Goal: Task Accomplishment & Management: Use online tool/utility

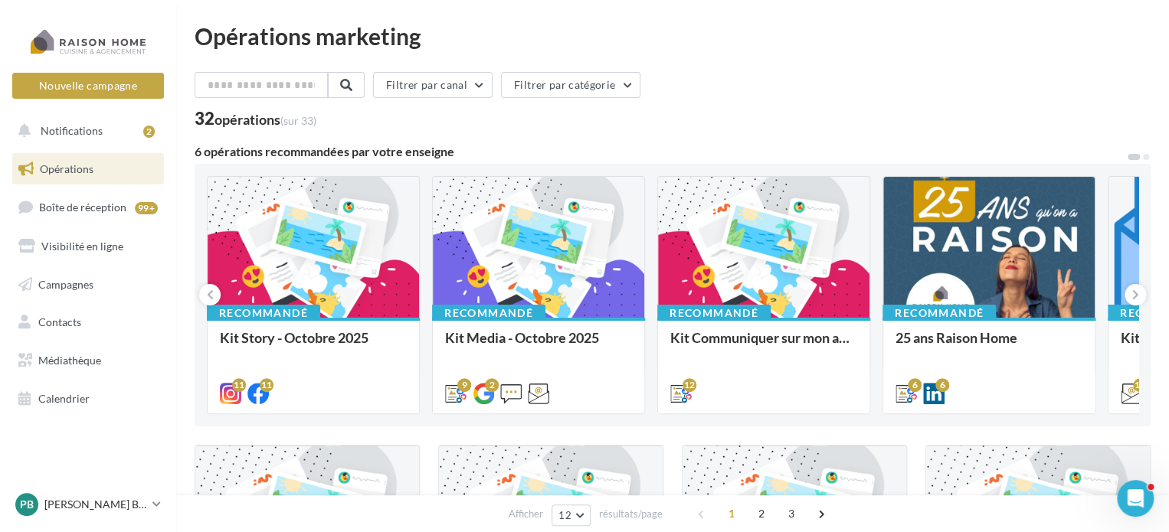
click at [524, 330] on div "Kit Media - Octobre 2025 Bonjour à tous, Tous vos posts du mois d'octobre sont …" at bounding box center [538, 365] width 187 height 70
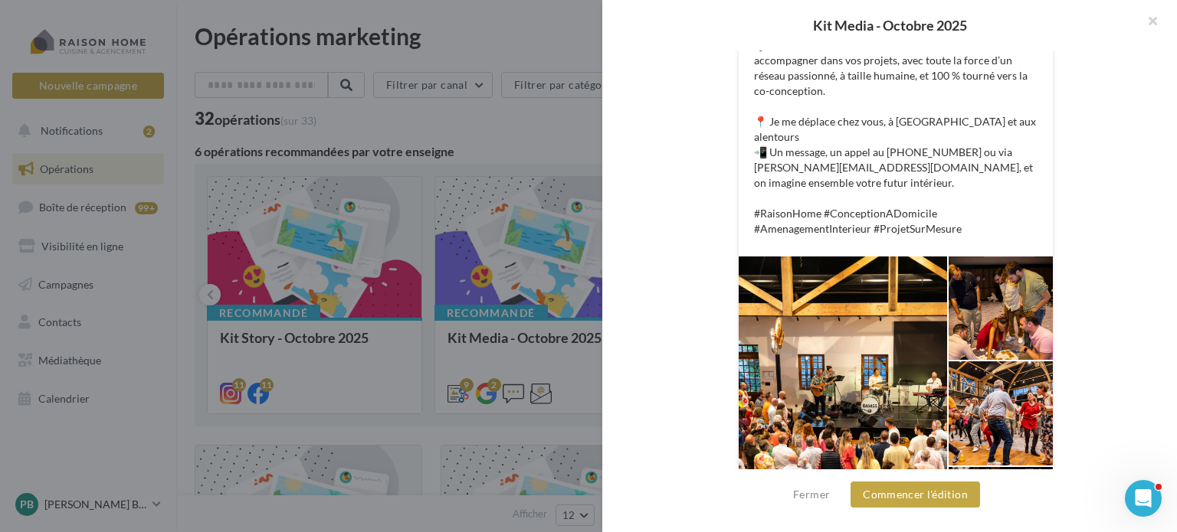
scroll to position [536, 0]
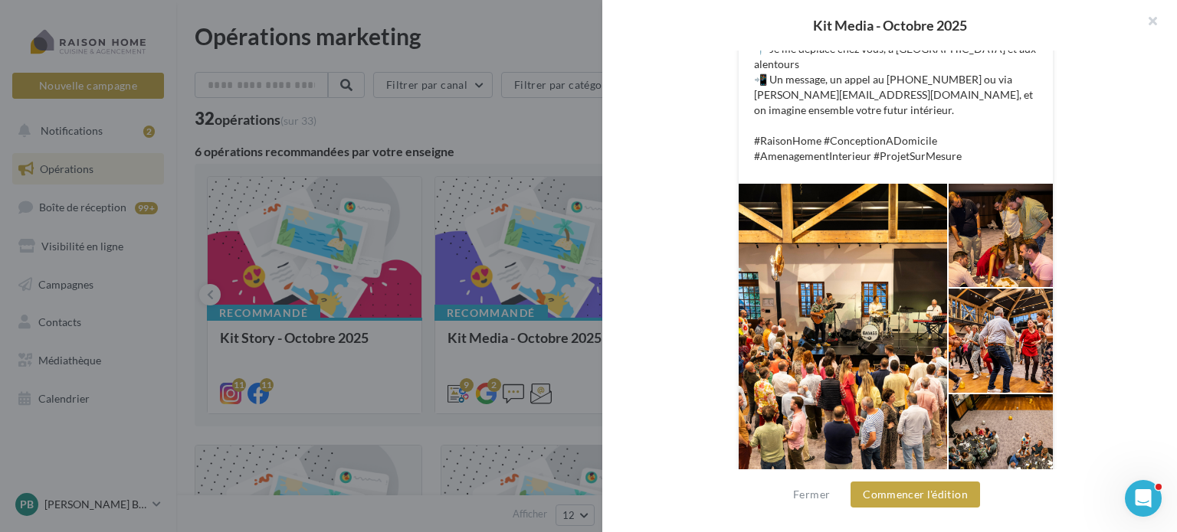
click at [1017, 395] on div at bounding box center [1000, 446] width 104 height 103
click at [1007, 192] on div at bounding box center [1000, 235] width 104 height 103
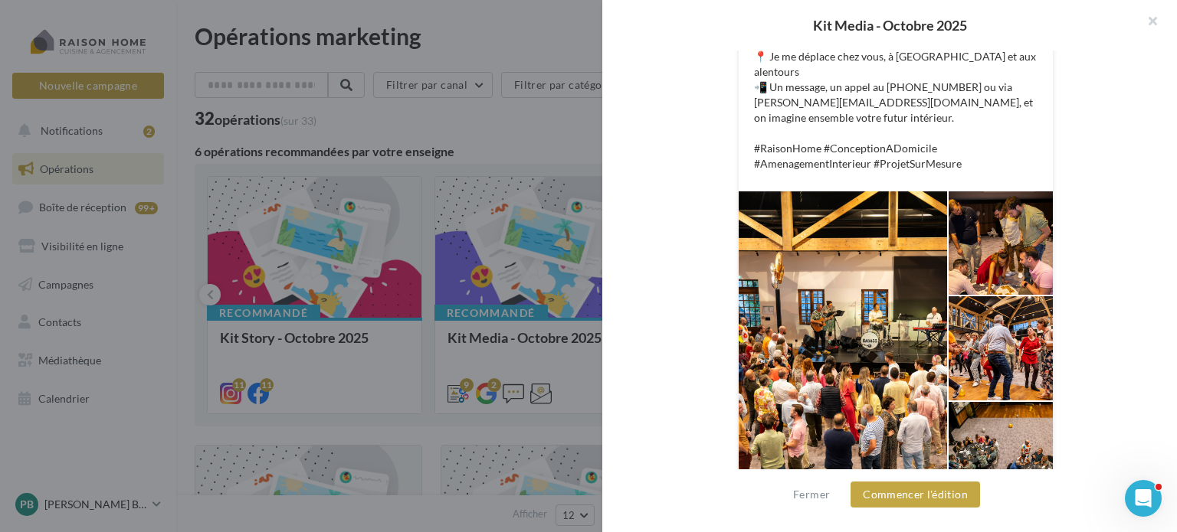
scroll to position [554, 0]
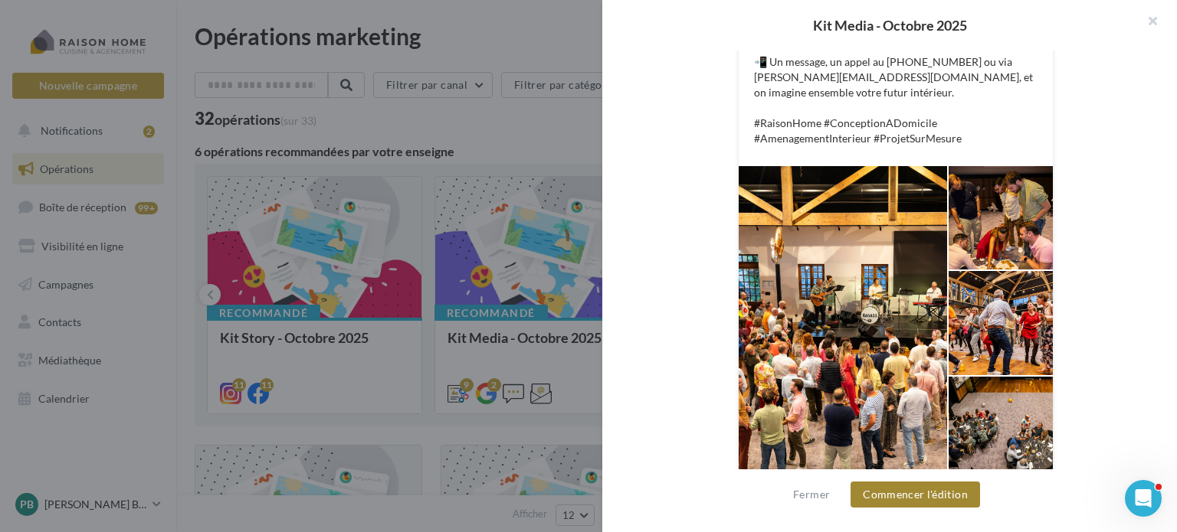
click at [935, 502] on button "Commencer l'édition" at bounding box center [914, 495] width 129 height 26
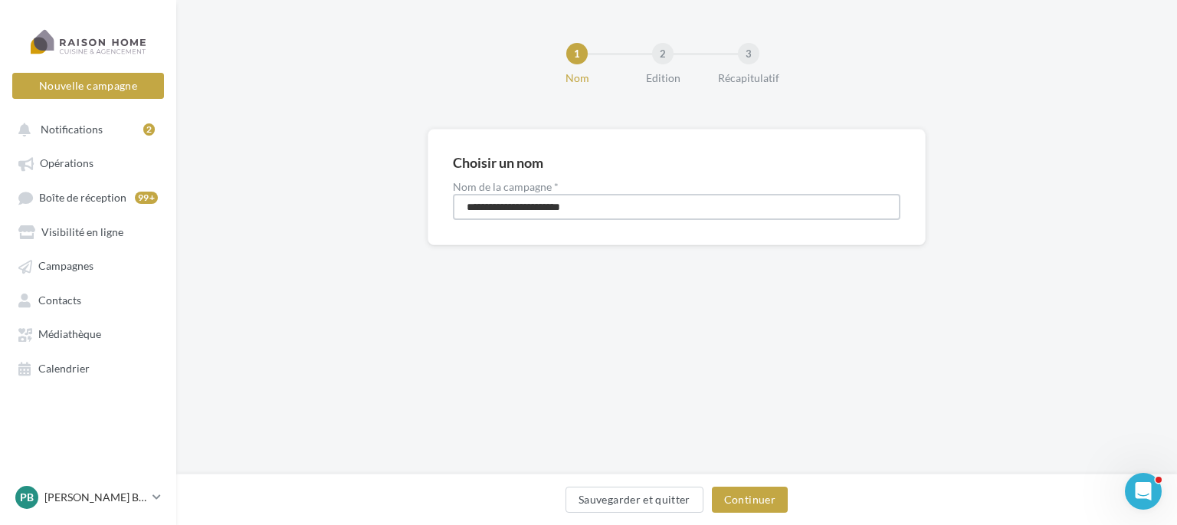
click at [613, 201] on input "**********" at bounding box center [676, 207] width 447 height 26
drag, startPoint x: 594, startPoint y: 205, endPoint x: 355, endPoint y: 197, distance: 238.4
click at [355, 197] on div "**********" at bounding box center [676, 211] width 1001 height 165
type input "******"
click at [761, 499] on button "Continuer" at bounding box center [750, 499] width 76 height 26
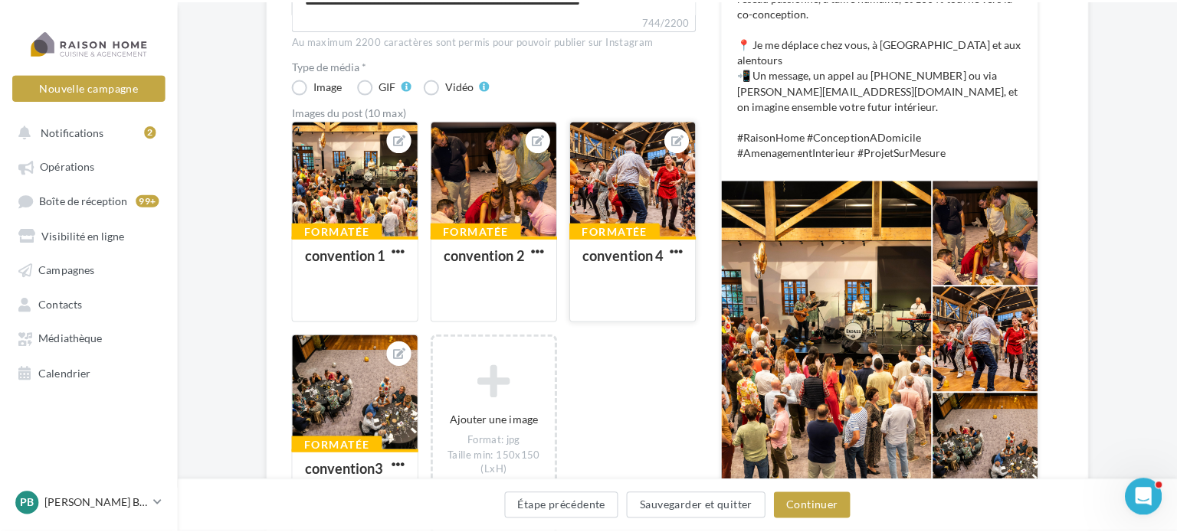
scroll to position [460, 0]
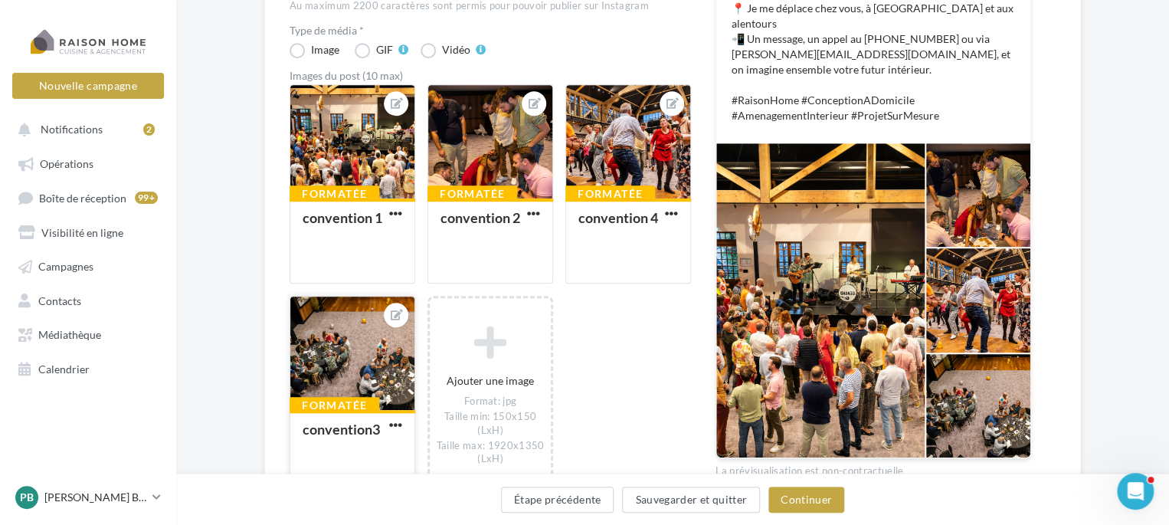
click at [346, 324] on div at bounding box center [352, 353] width 124 height 115
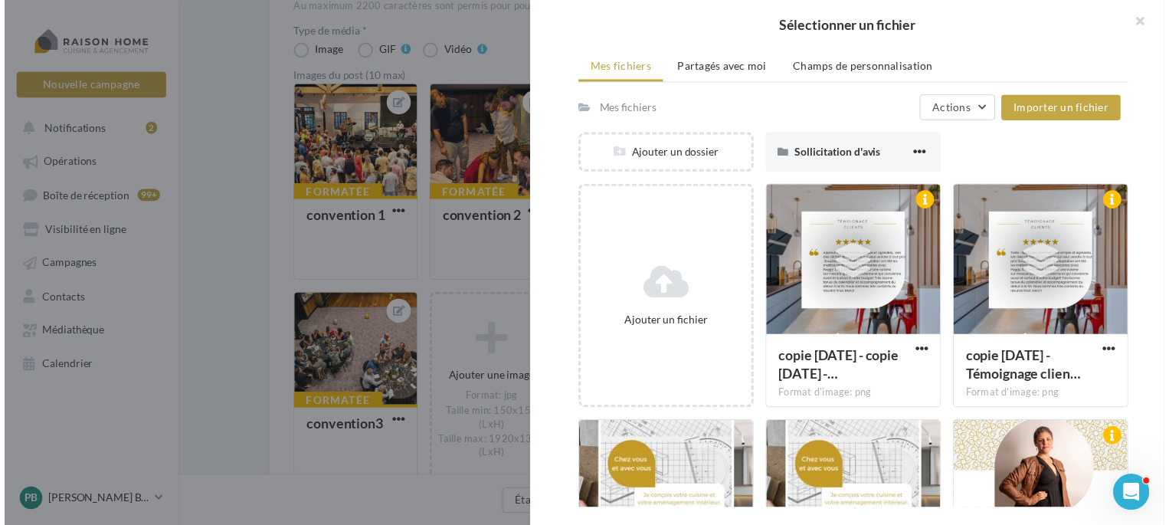
scroll to position [0, 0]
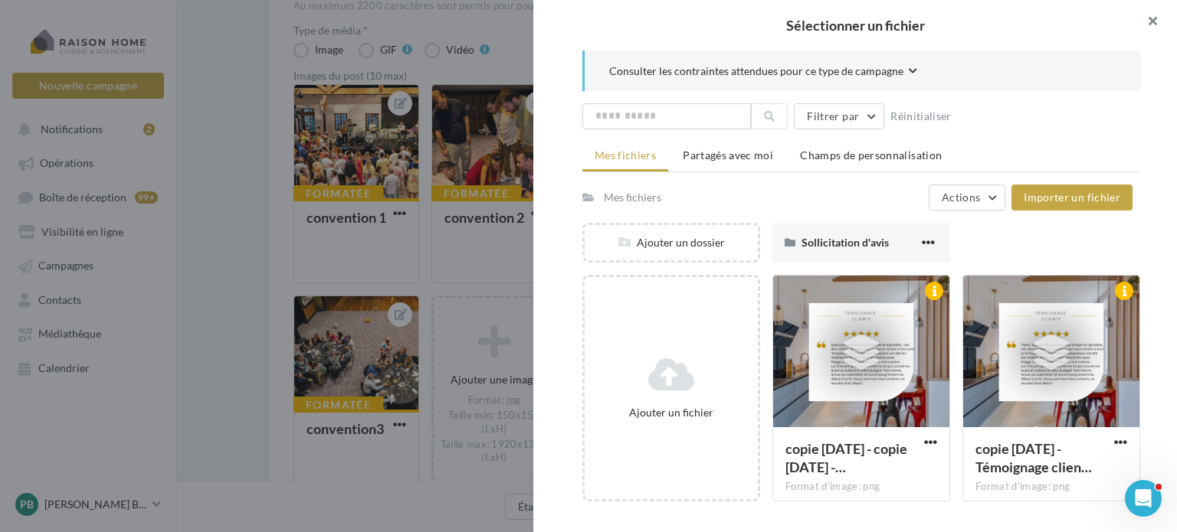
click at [1148, 17] on button "button" at bounding box center [1145, 23] width 61 height 46
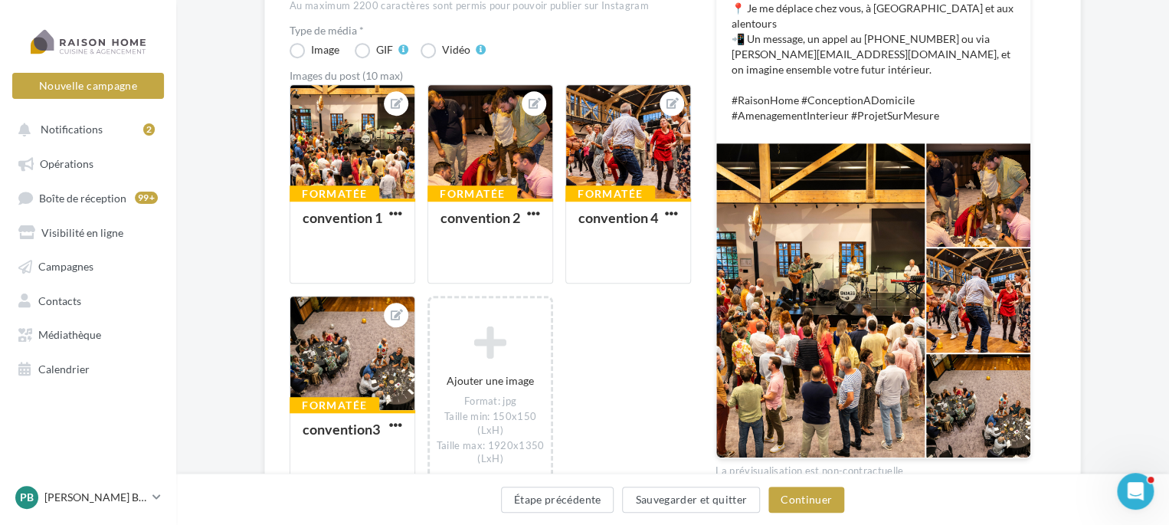
click at [609, 334] on div "Formatée convention 1 Formatée convention 2 Formatée convention 4 Formatée conv…" at bounding box center [497, 297] width 414 height 427
click at [608, 324] on div "Formatée convention 1 Formatée convention 2 Formatée convention 4 Formatée conv…" at bounding box center [497, 297] width 414 height 427
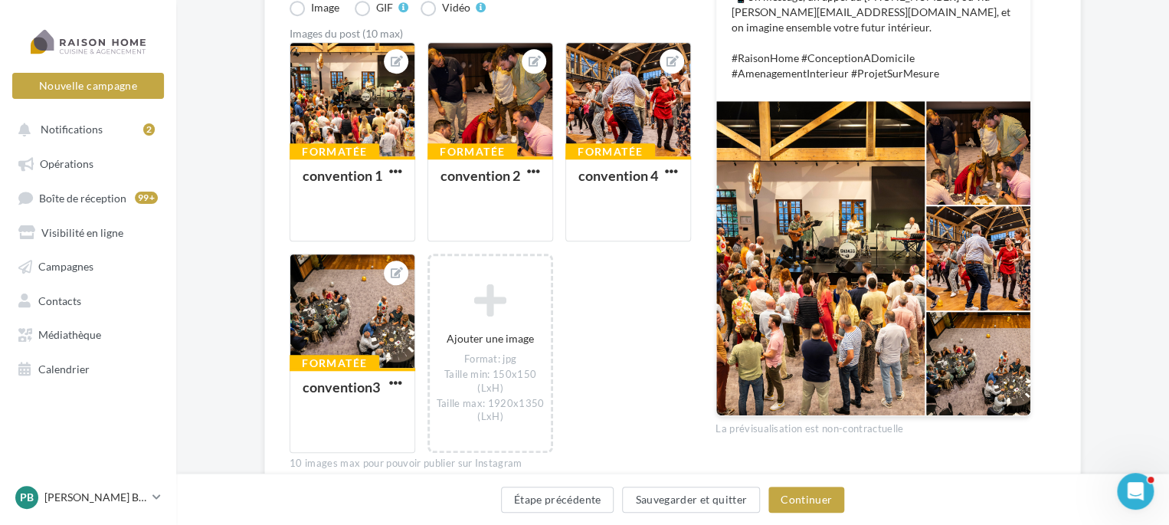
scroll to position [536, 0]
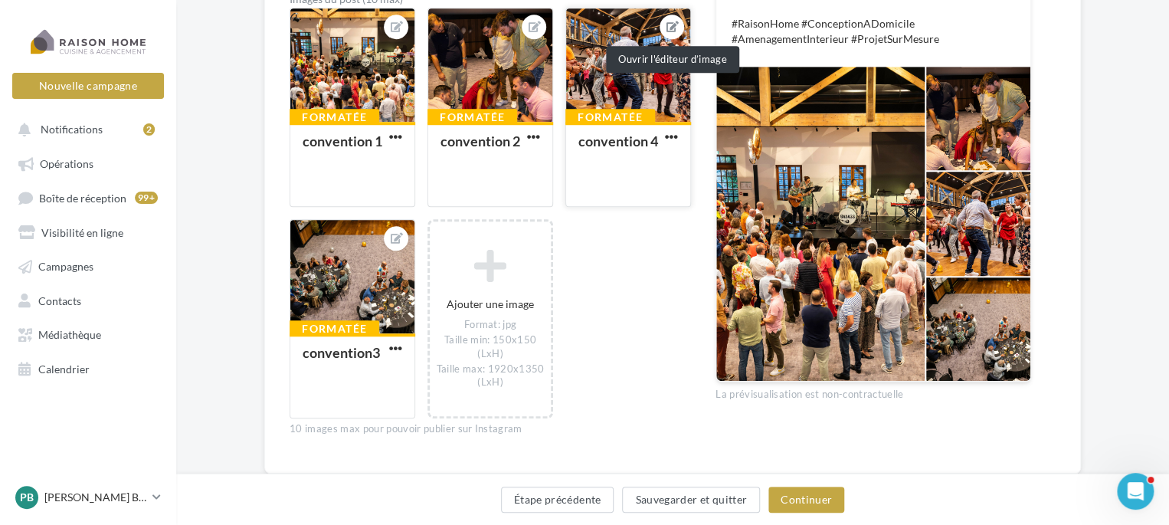
click at [670, 24] on icon at bounding box center [673, 26] width 12 height 11
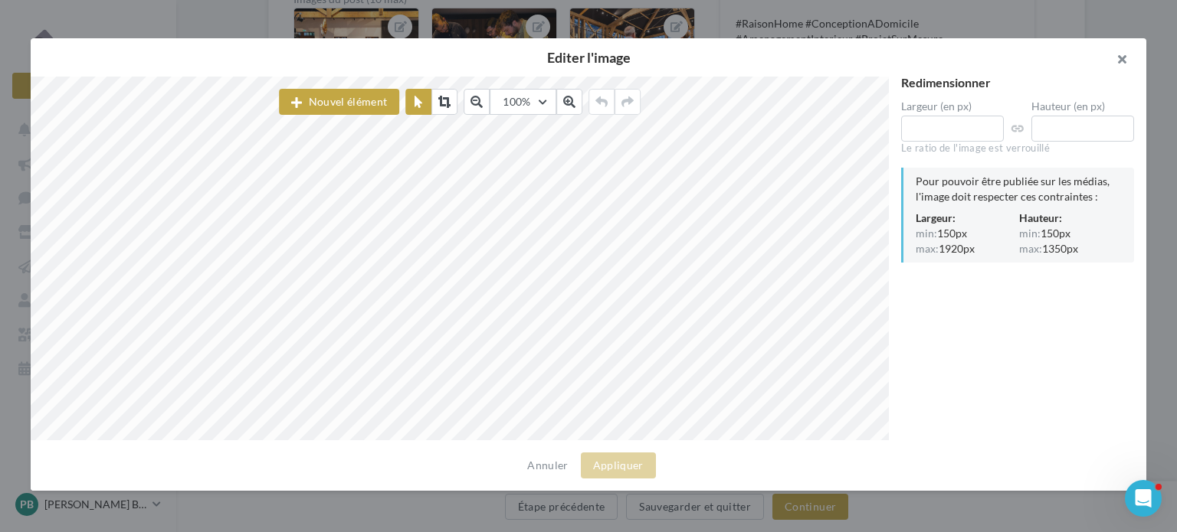
click at [1125, 61] on button "button" at bounding box center [1115, 61] width 61 height 46
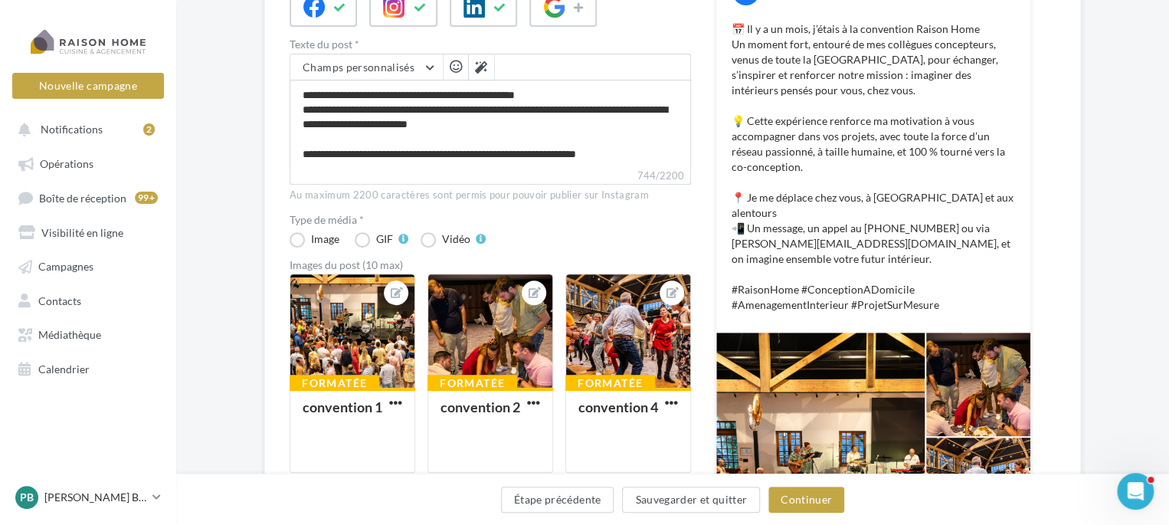
scroll to position [306, 0]
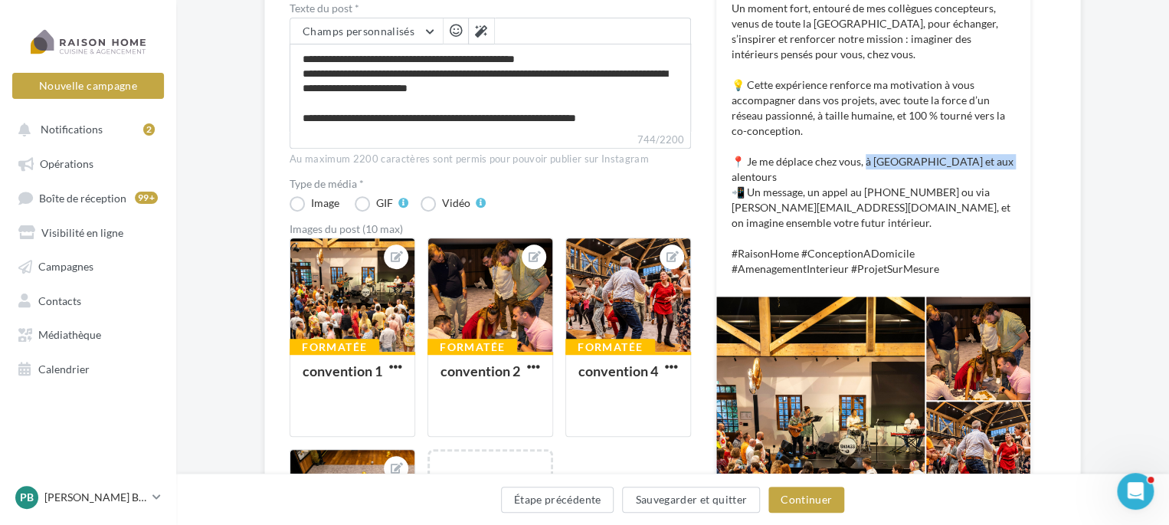
drag, startPoint x: 866, startPoint y: 159, endPoint x: 1007, endPoint y: 160, distance: 141.0
click at [1007, 160] on p "📅 Il y a un mois, j’étais à la convention Raison Home Un moment fort, entouré d…" at bounding box center [873, 130] width 283 height 291
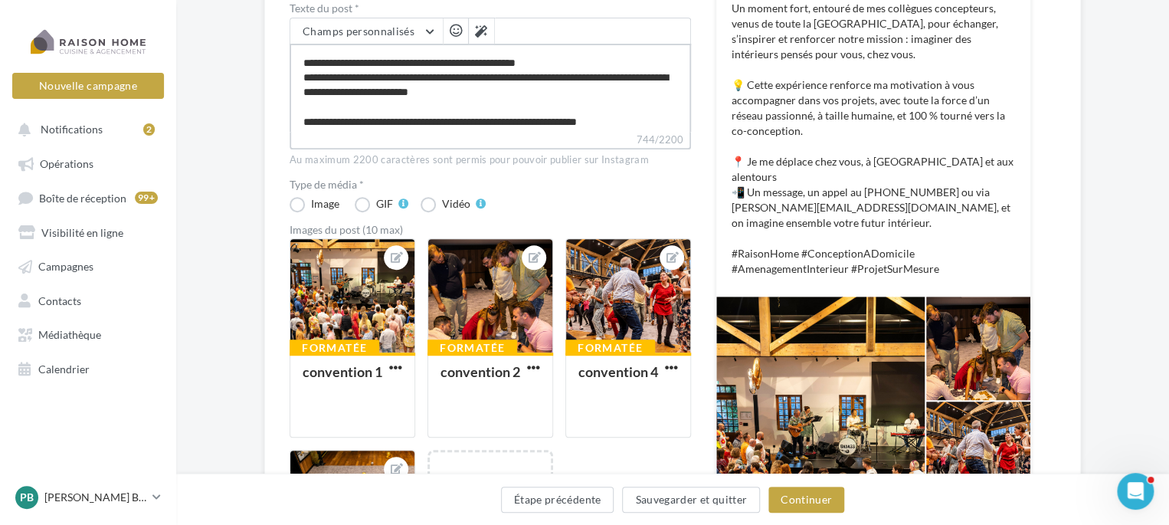
scroll to position [101, 0]
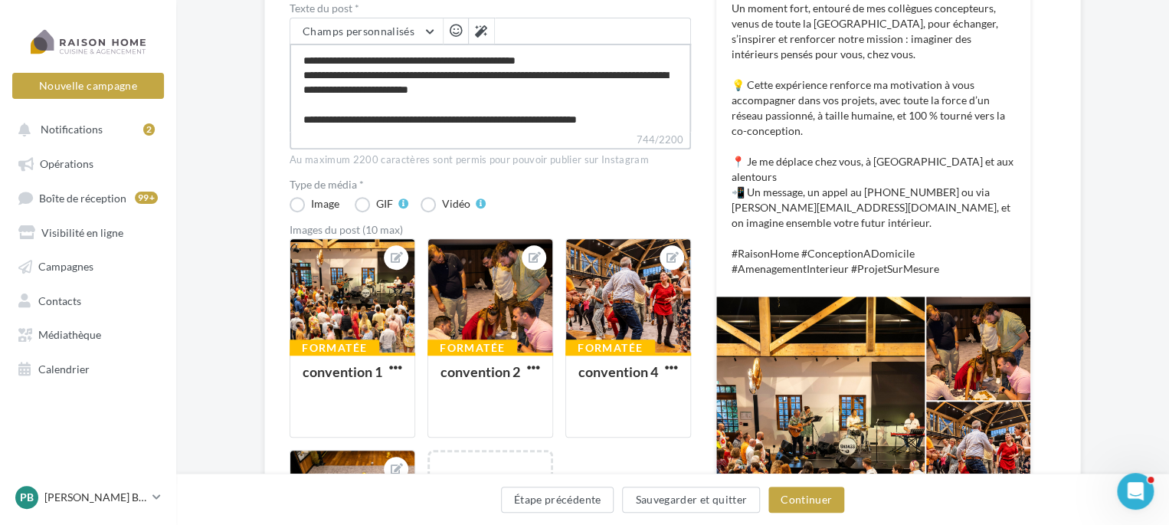
drag, startPoint x: 571, startPoint y: 119, endPoint x: 433, endPoint y: 90, distance: 140.8
click at [433, 90] on textarea "**********" at bounding box center [490, 88] width 401 height 88
type textarea "**********"
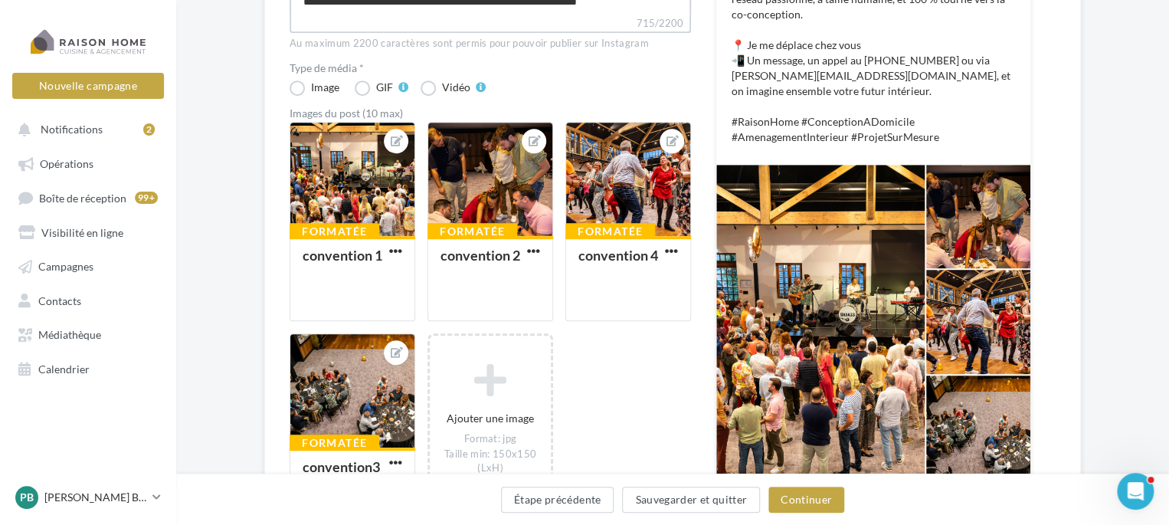
scroll to position [460, 0]
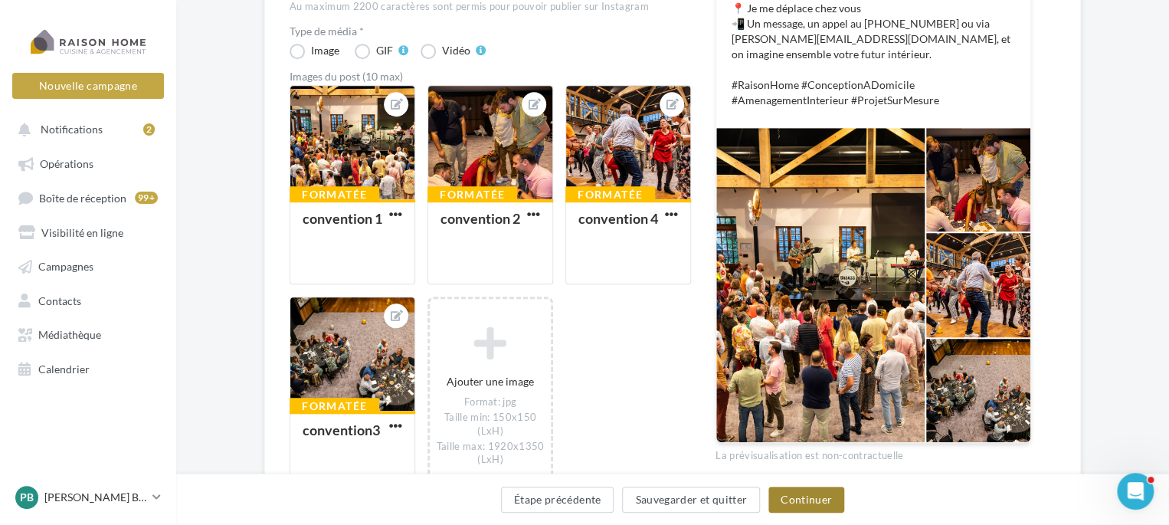
type textarea "**********"
click at [818, 499] on button "Continuer" at bounding box center [806, 499] width 76 height 26
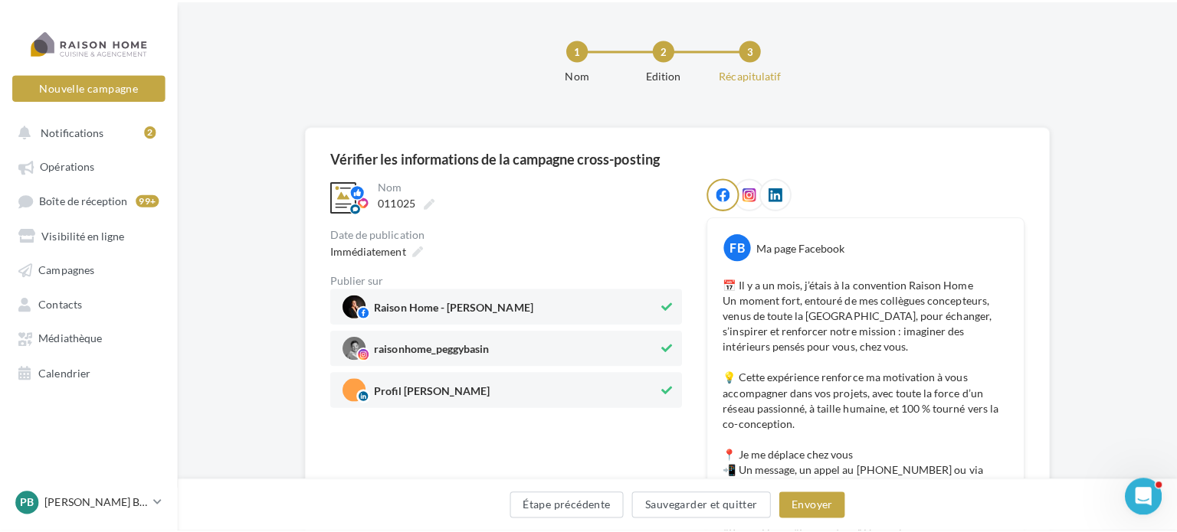
scroll to position [111, 0]
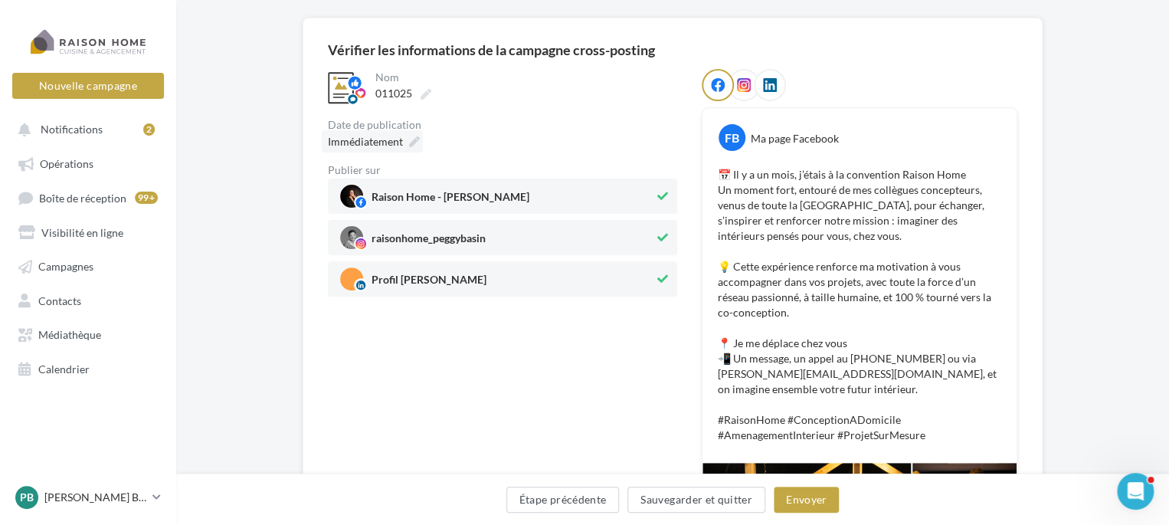
click at [416, 137] on icon at bounding box center [414, 141] width 11 height 11
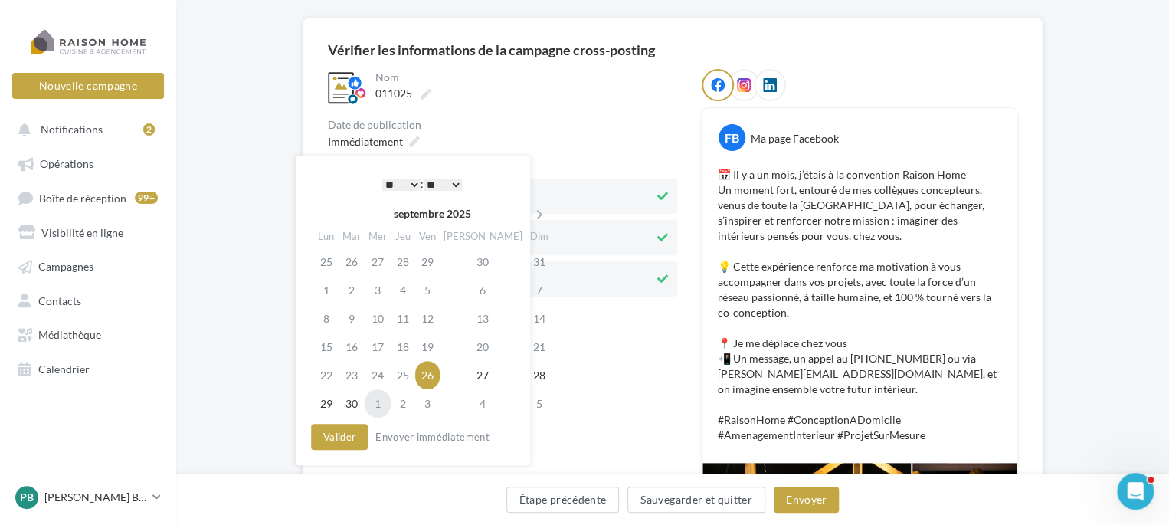
click at [381, 401] on td "1" at bounding box center [378, 403] width 26 height 28
click at [411, 183] on select "* * * * * * * * * * ** ** ** ** ** ** ** ** ** ** ** ** ** **" at bounding box center [401, 185] width 38 height 12
click at [452, 182] on select "** ** ** ** ** **" at bounding box center [443, 185] width 38 height 12
click at [328, 437] on button "Valider" at bounding box center [339, 437] width 57 height 26
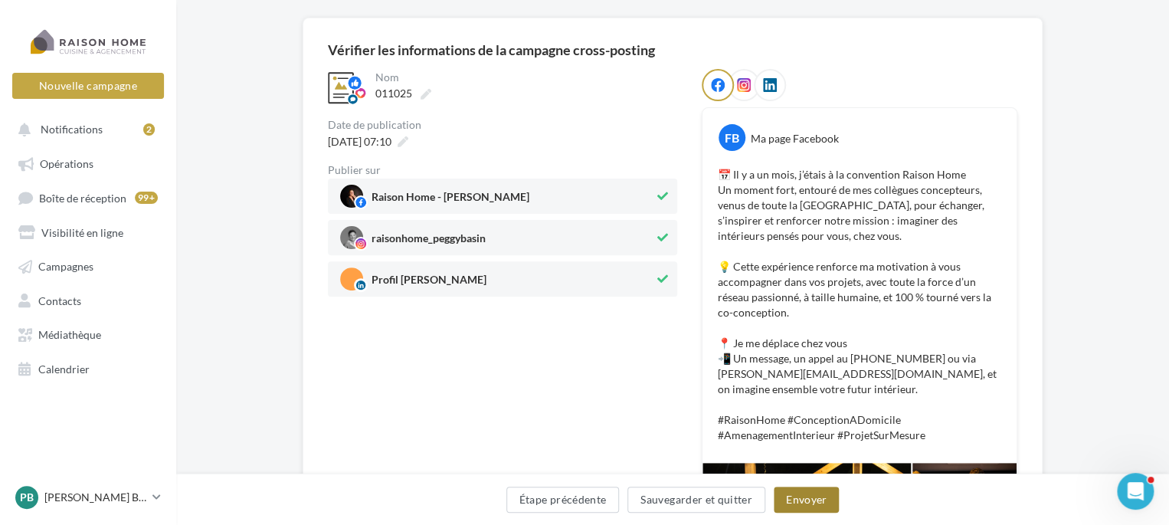
click at [810, 494] on button "Envoyer" at bounding box center [806, 499] width 65 height 26
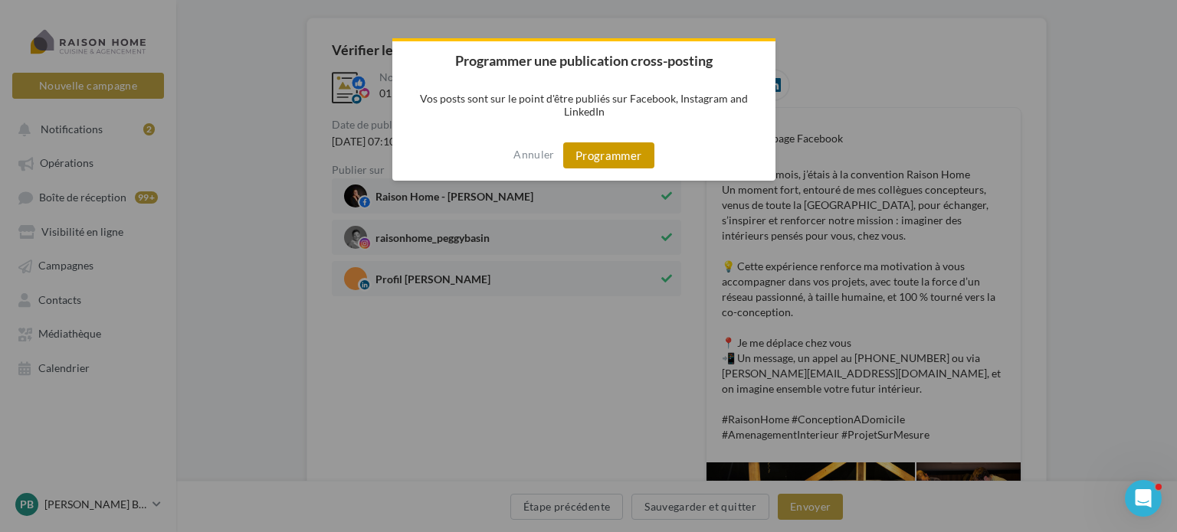
click at [598, 152] on button "Programmer" at bounding box center [608, 155] width 91 height 26
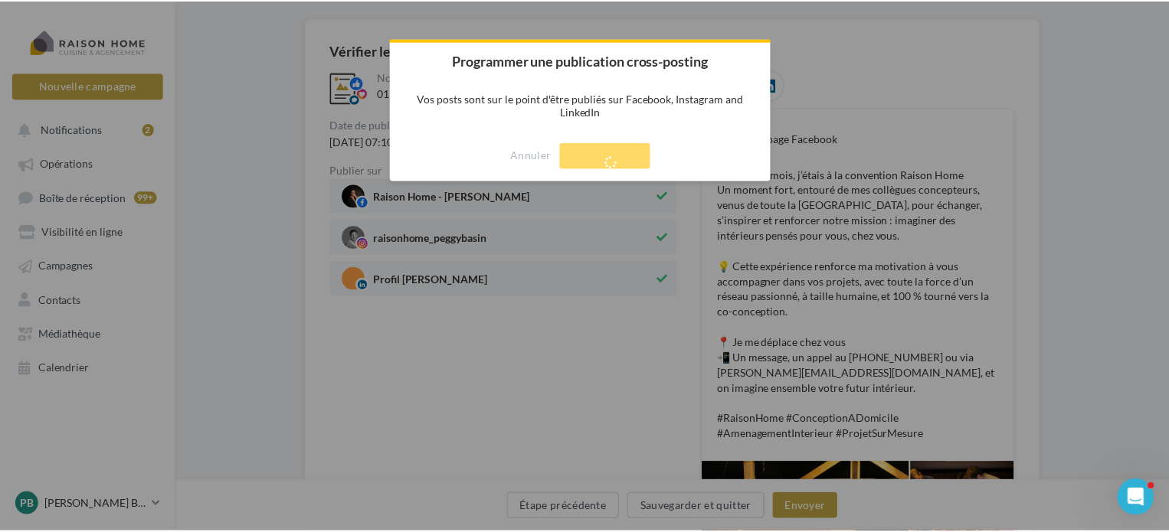
scroll to position [25, 0]
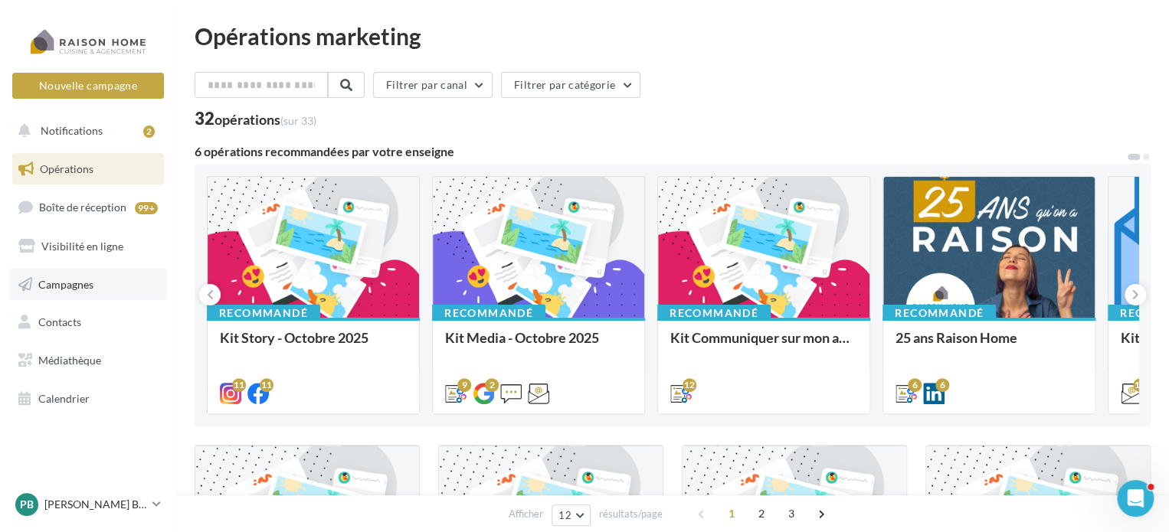
click at [67, 283] on span "Campagnes" at bounding box center [65, 283] width 55 height 13
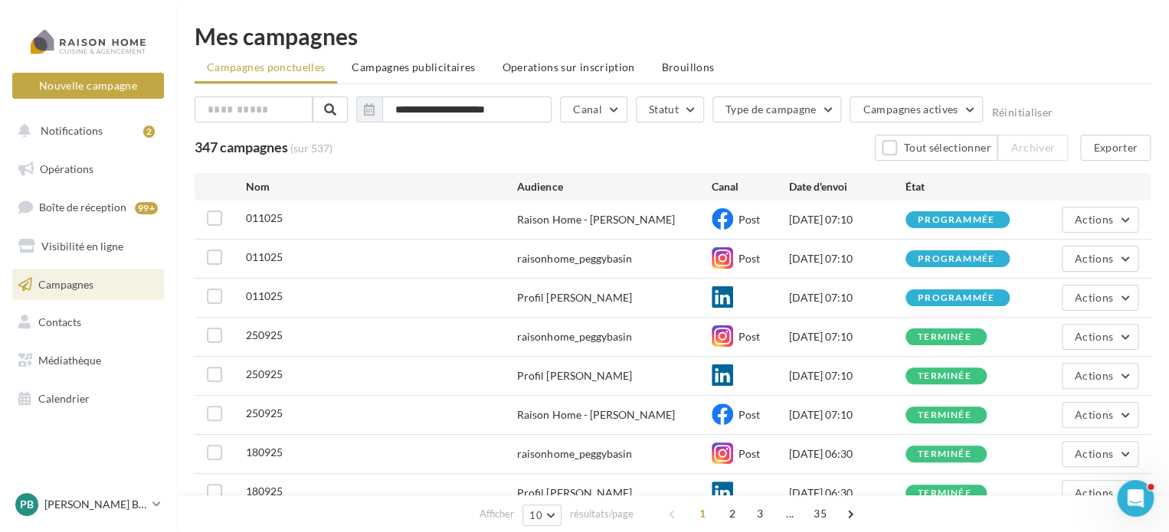
scroll to position [77, 0]
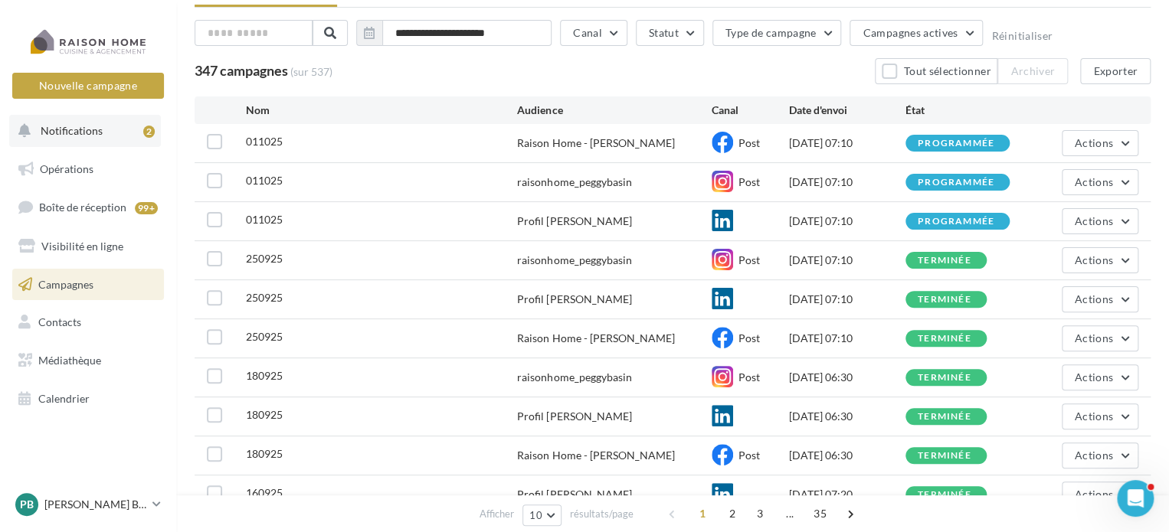
click at [51, 130] on span "Notifications" at bounding box center [72, 130] width 62 height 13
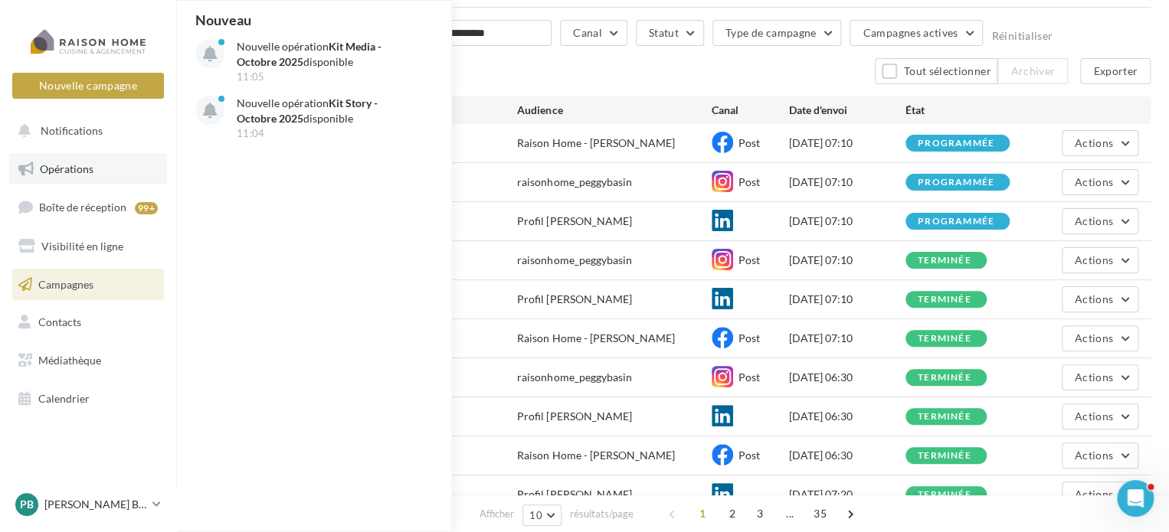
drag, startPoint x: 67, startPoint y: 162, endPoint x: 92, endPoint y: 157, distance: 25.7
click at [65, 162] on span "Opérations" at bounding box center [67, 168] width 54 height 13
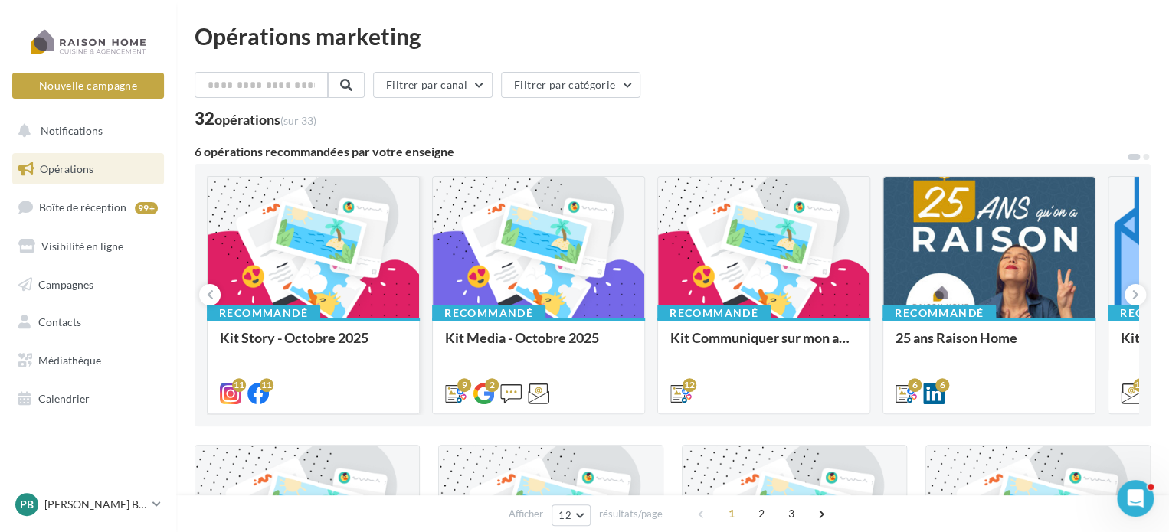
click at [275, 241] on div at bounding box center [313, 248] width 211 height 142
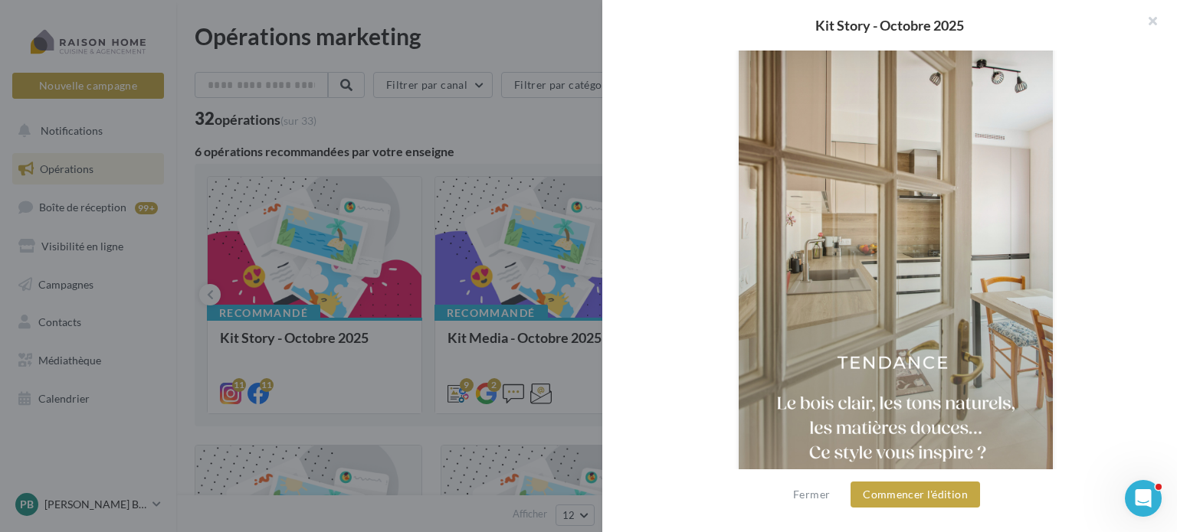
scroll to position [349, 0]
